Goal: Task Accomplishment & Management: Manage account settings

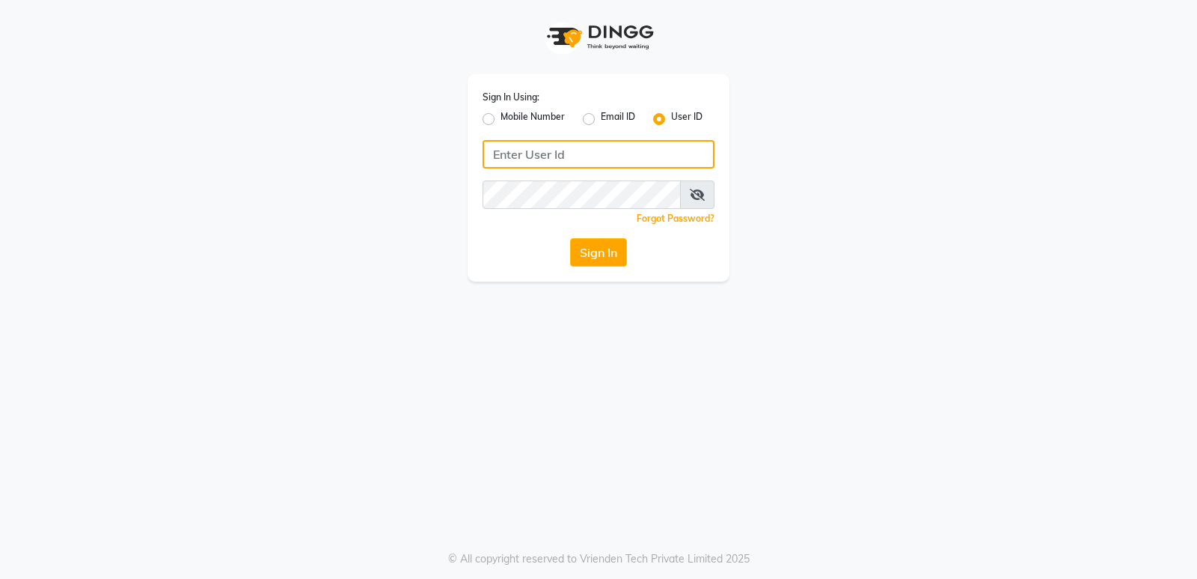
click at [670, 153] on input "Username" at bounding box center [599, 154] width 232 height 28
type input "fiesta"
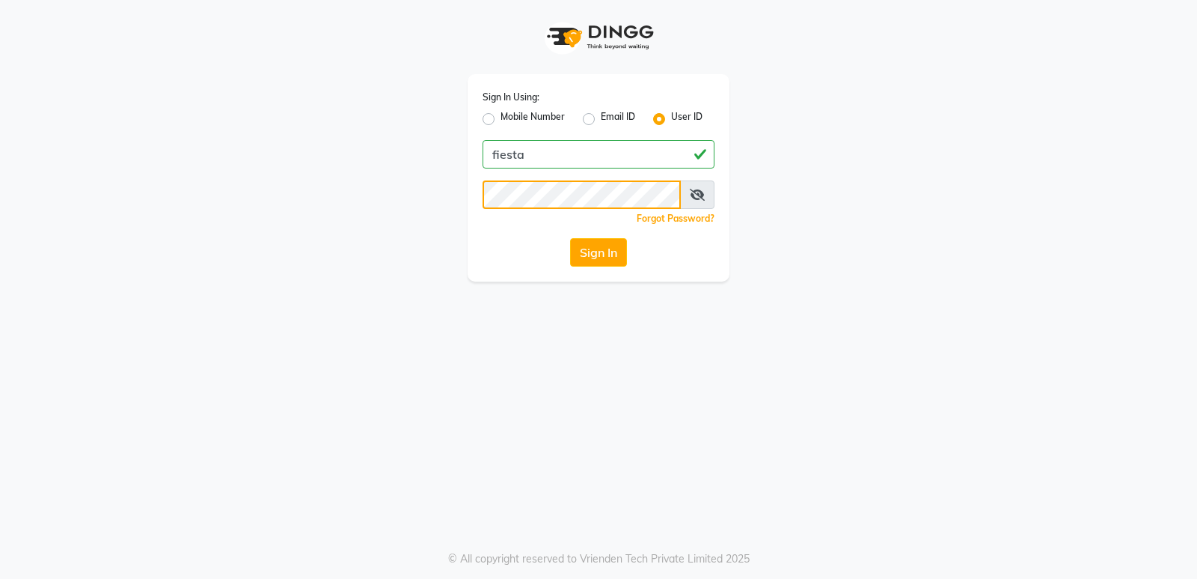
click at [570, 238] on button "Sign In" at bounding box center [598, 252] width 57 height 28
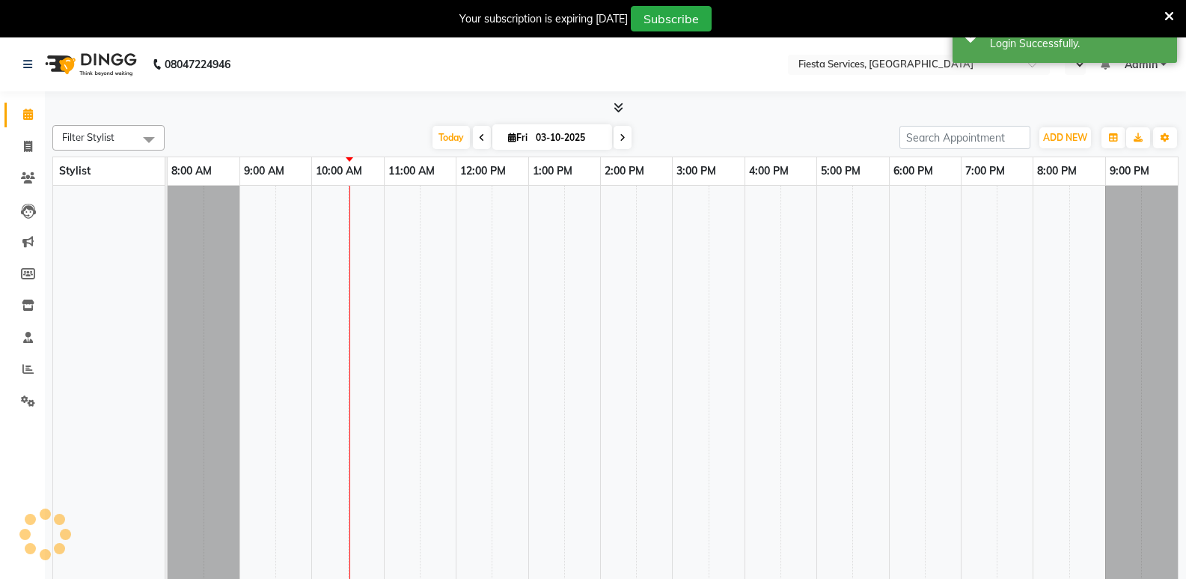
select select "en"
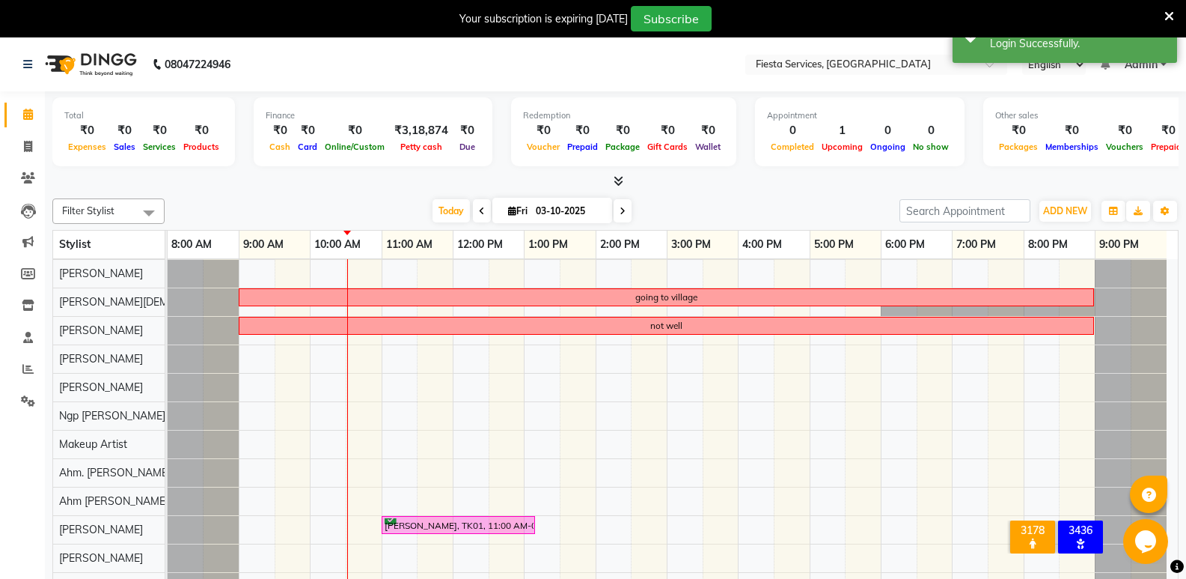
scroll to position [37, 0]
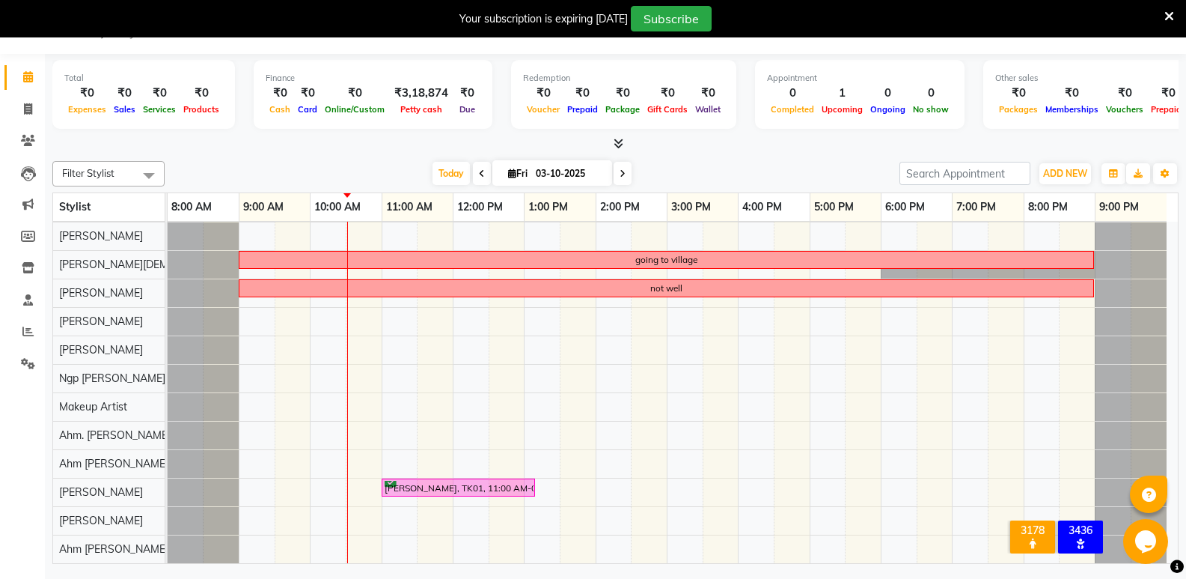
click at [617, 167] on span at bounding box center [623, 173] width 18 height 23
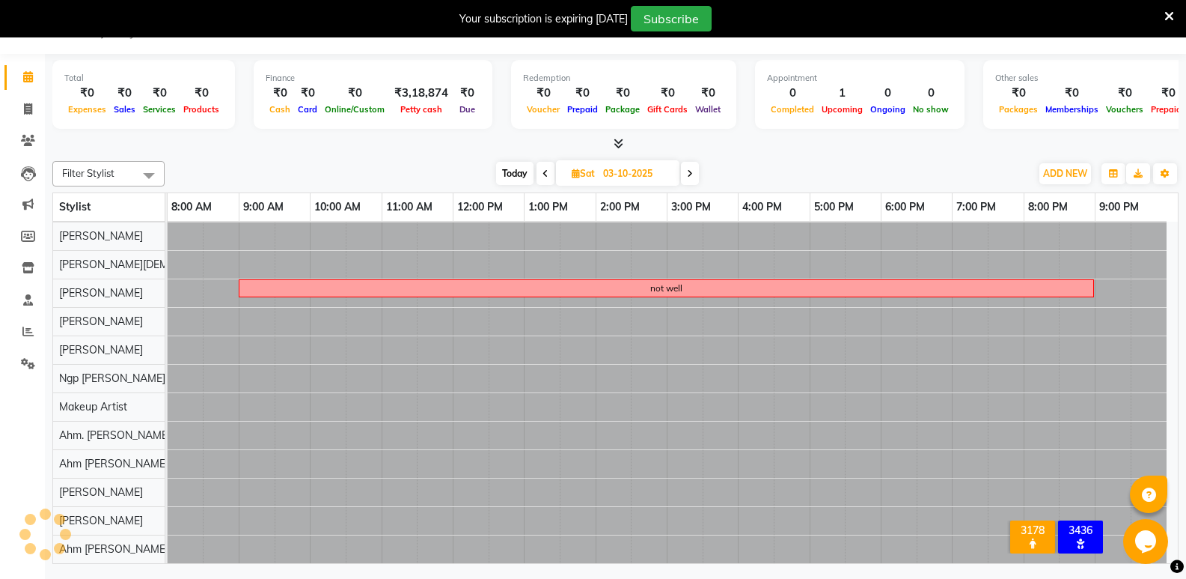
type input "04-10-2025"
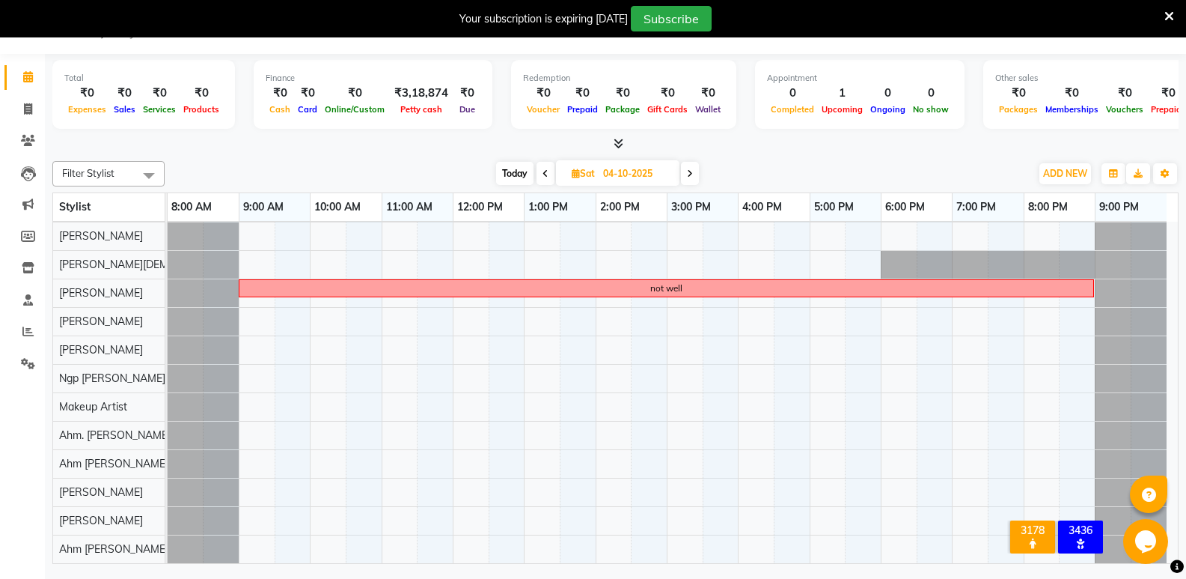
scroll to position [0, 0]
